Goal: Download file/media

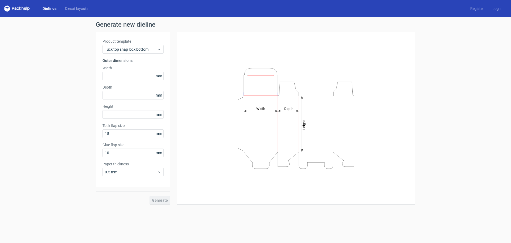
click at [9, 9] on polygon at bounding box center [8, 9] width 3 height 5
click at [22, 6] on icon at bounding box center [17, 8] width 26 height 6
click at [46, 8] on link "Dielines" at bounding box center [49, 8] width 22 height 5
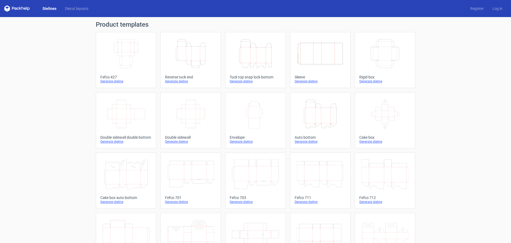
click at [129, 65] on icon "Width Depth Height" at bounding box center [126, 54] width 47 height 30
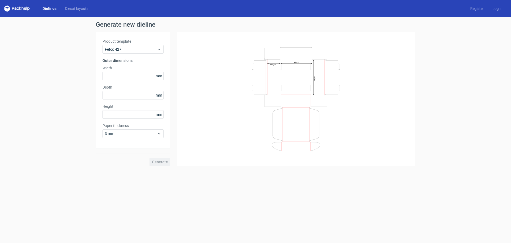
click at [119, 80] on div "Product template Fefco 427 Outer dimensions Width mm Depth mm Height mm Paper t…" at bounding box center [133, 90] width 75 height 117
click at [126, 76] on input "text" at bounding box center [133, 76] width 61 height 9
type input "267"
click at [134, 77] on input "267" at bounding box center [133, 76] width 61 height 9
click at [128, 95] on input "text" at bounding box center [133, 95] width 61 height 9
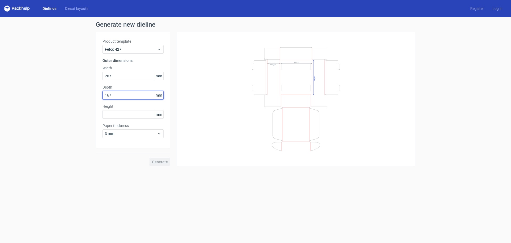
type input "167"
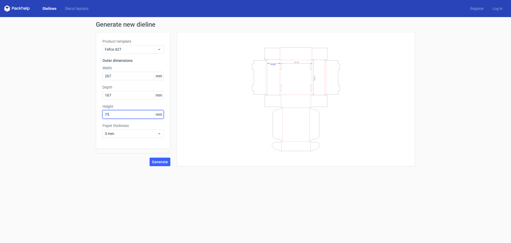
type input "75"
click at [160, 162] on span "Generate" at bounding box center [160, 162] width 16 height 4
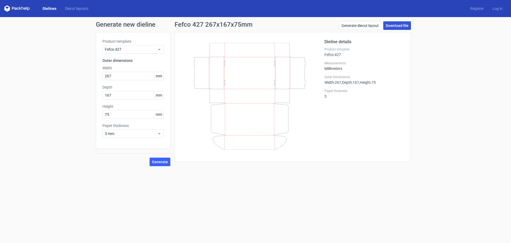
click at [399, 25] on link "Download file" at bounding box center [398, 25] width 28 height 9
click at [344, 145] on div "Dieline details Product template Fefco 427 Measurements Millimeters Outer Dimen…" at bounding box center [365, 97] width 80 height 116
click at [114, 132] on span "3 mm" at bounding box center [131, 133] width 52 height 5
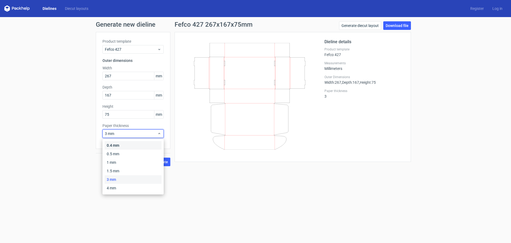
click at [111, 145] on div "0.4 mm" at bounding box center [133, 145] width 57 height 9
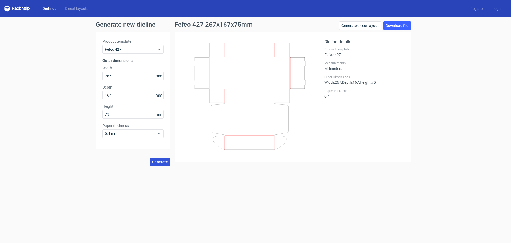
click at [163, 162] on span "Generate" at bounding box center [160, 162] width 16 height 4
click at [401, 25] on link "Download file" at bounding box center [398, 25] width 28 height 9
